Goal: Transaction & Acquisition: Purchase product/service

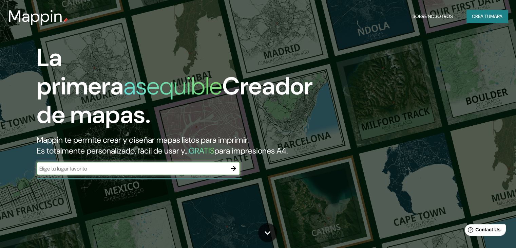
click at [91, 172] on input "text" at bounding box center [132, 169] width 190 height 8
type input "Consitucion"
click at [231, 171] on icon "button" at bounding box center [233, 168] width 5 height 5
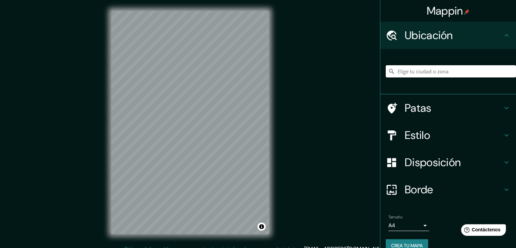
click at [410, 68] on input "Elige tu ciudad o zona" at bounding box center [451, 71] width 130 height 12
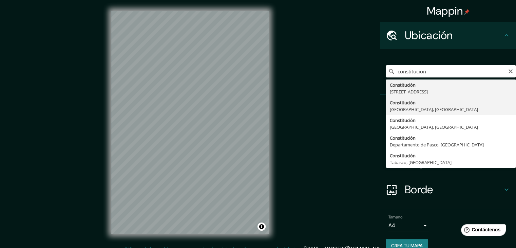
type input "[GEOGRAPHIC_DATA], [GEOGRAPHIC_DATA], [GEOGRAPHIC_DATA]"
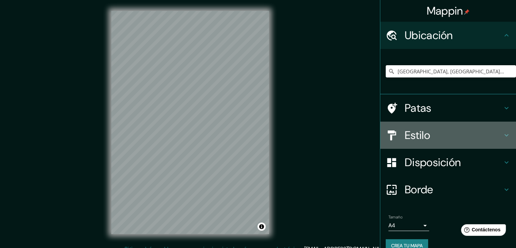
click at [423, 132] on font "Estilo" at bounding box center [417, 135] width 25 height 14
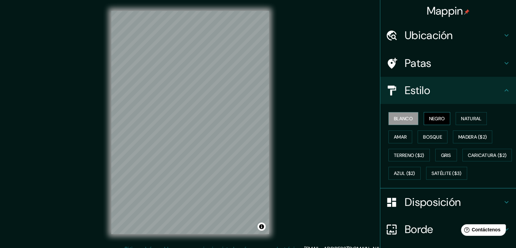
click at [429, 119] on font "Negro" at bounding box center [437, 118] width 16 height 6
click at [407, 118] on font "Blanco" at bounding box center [403, 118] width 19 height 6
click at [401, 155] on font "Terreno ($2)" at bounding box center [409, 155] width 31 height 6
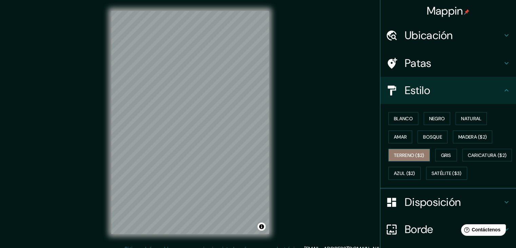
click at [417, 155] on font "Terreno ($2)" at bounding box center [409, 155] width 31 height 6
click at [401, 121] on font "Blanco" at bounding box center [403, 118] width 19 height 9
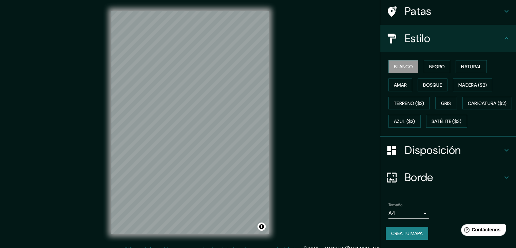
click at [439, 151] on font "Disposición" at bounding box center [433, 150] width 56 height 14
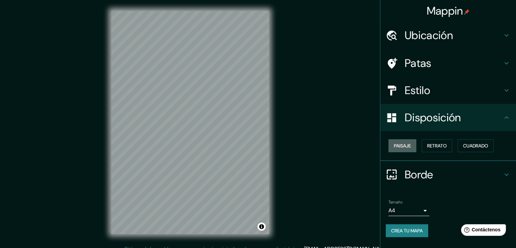
click at [407, 146] on font "Paisaje" at bounding box center [402, 145] width 17 height 6
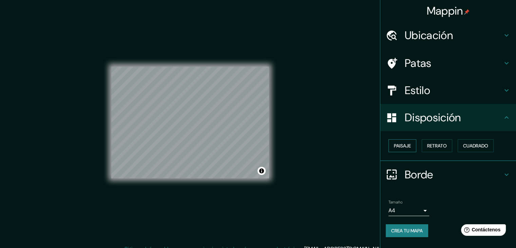
click at [407, 146] on font "Paisaje" at bounding box center [402, 145] width 17 height 6
click at [435, 146] on font "Retrato" at bounding box center [437, 145] width 20 height 6
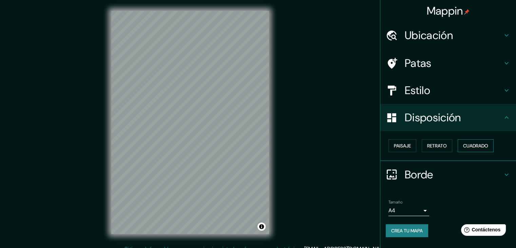
click at [468, 147] on font "Cuadrado" at bounding box center [475, 145] width 25 height 6
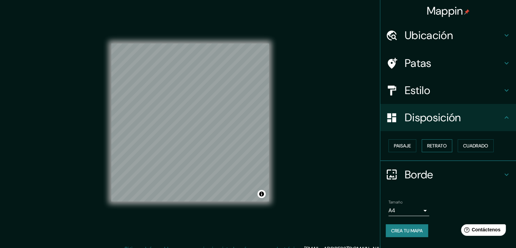
click at [436, 146] on font "Retrato" at bounding box center [437, 145] width 20 height 6
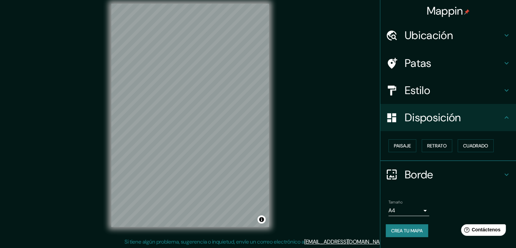
scroll to position [8, 0]
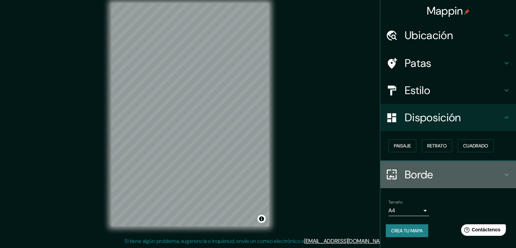
click at [422, 171] on font "Borde" at bounding box center [419, 174] width 28 height 14
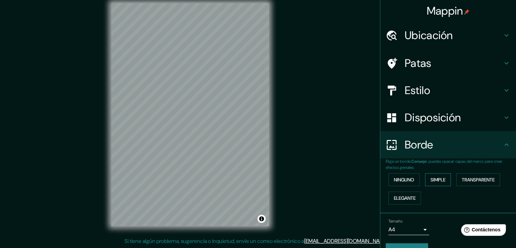
click at [433, 180] on font "Simple" at bounding box center [437, 179] width 15 height 6
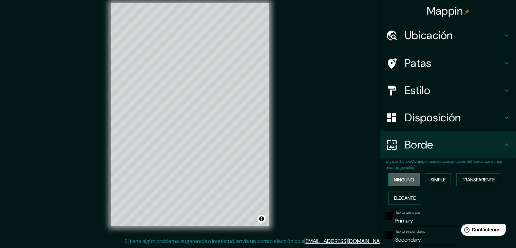
click at [400, 178] on font "Ninguno" at bounding box center [404, 179] width 20 height 6
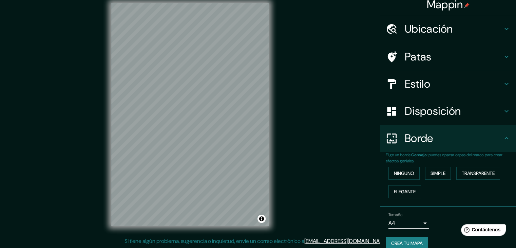
scroll to position [15, 0]
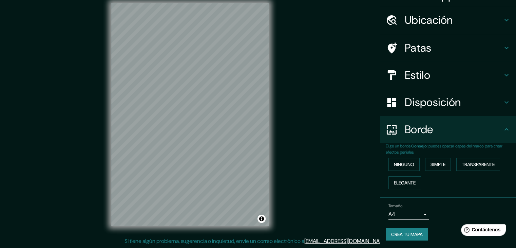
click at [437, 129] on h4 "Borde" at bounding box center [454, 129] width 98 height 14
click at [405, 210] on body "Mappin Ubicación Constitución, [GEOGRAPHIC_DATA], [GEOGRAPHIC_DATA] Patas Estil…" at bounding box center [258, 116] width 516 height 248
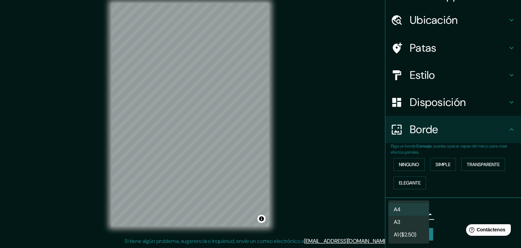
click at [447, 208] on div at bounding box center [260, 124] width 521 height 248
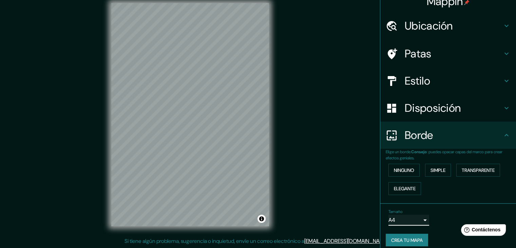
scroll to position [0, 0]
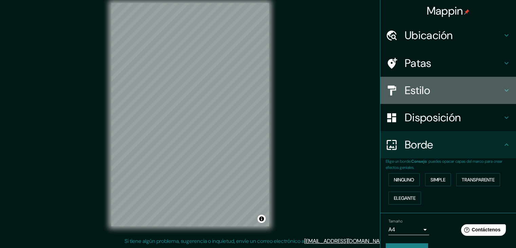
click at [429, 90] on h4 "Estilo" at bounding box center [454, 90] width 98 height 14
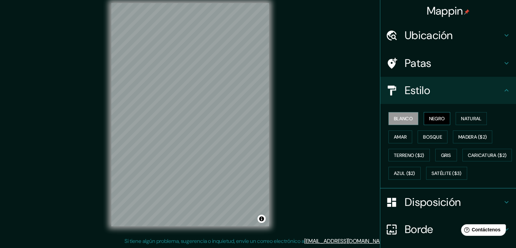
click at [430, 121] on font "Negro" at bounding box center [437, 118] width 16 height 6
click at [403, 117] on font "Blanco" at bounding box center [403, 118] width 19 height 6
click at [436, 120] on font "Negro" at bounding box center [437, 118] width 16 height 6
click at [466, 119] on font "Natural" at bounding box center [471, 118] width 20 height 6
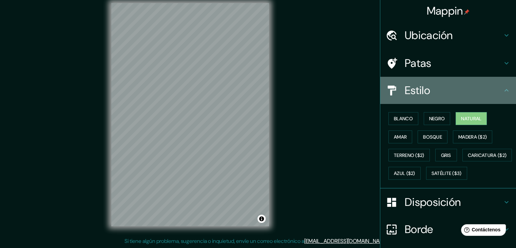
click at [461, 88] on h4 "Estilo" at bounding box center [454, 90] width 98 height 14
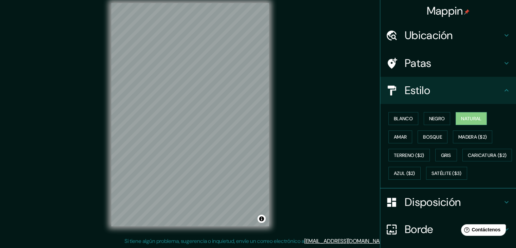
click at [502, 93] on icon at bounding box center [506, 90] width 8 height 8
click at [503, 88] on icon at bounding box center [506, 90] width 8 height 8
drag, startPoint x: 499, startPoint y: 57, endPoint x: 498, endPoint y: 61, distance: 4.3
click at [498, 61] on div "Patas" at bounding box center [448, 63] width 136 height 27
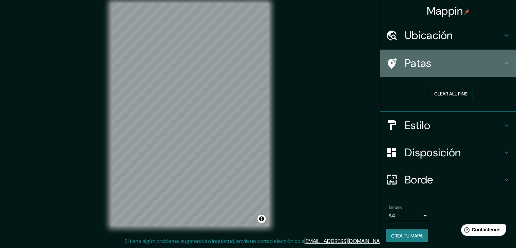
click at [502, 61] on icon at bounding box center [506, 63] width 8 height 8
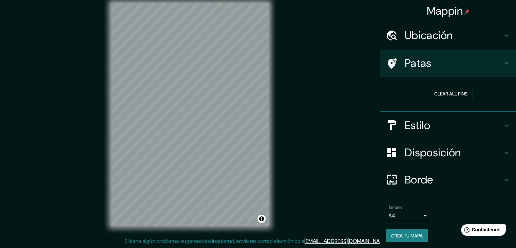
click at [504, 58] on div "Patas" at bounding box center [448, 63] width 136 height 27
click at [497, 33] on h4 "Ubicación" at bounding box center [454, 35] width 98 height 14
